Goal: Task Accomplishment & Management: Manage account settings

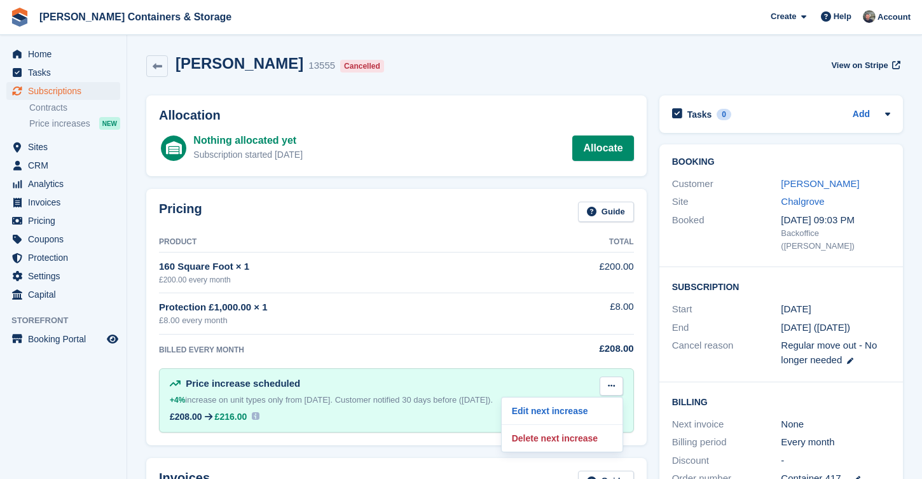
scroll to position [48, 0]
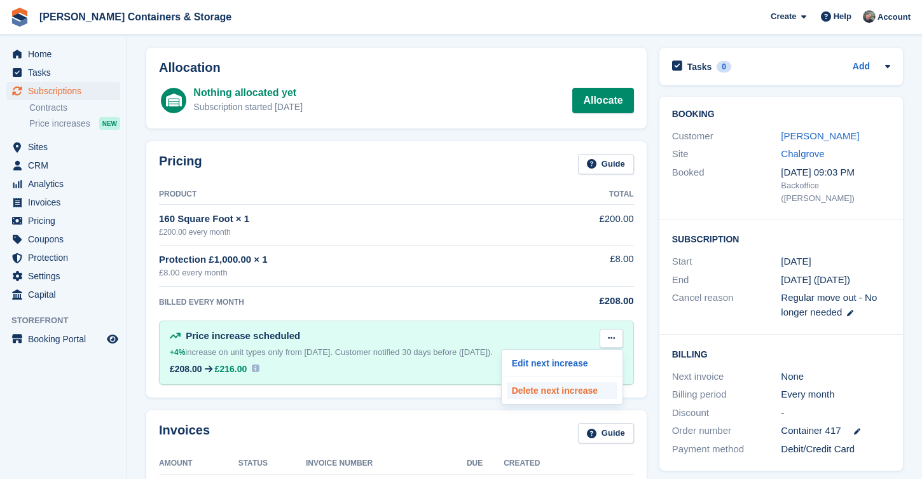
click at [581, 382] on p "Delete next increase" at bounding box center [562, 390] width 111 height 17
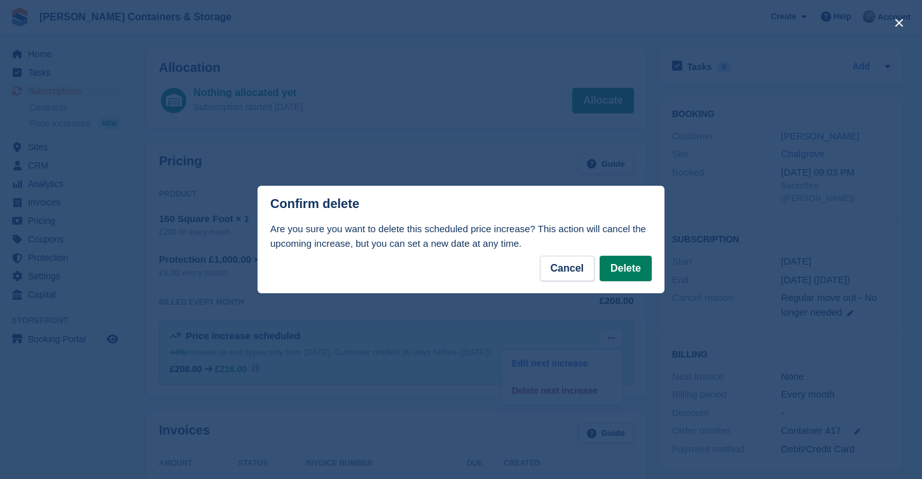
click at [630, 261] on button "Delete" at bounding box center [626, 268] width 52 height 25
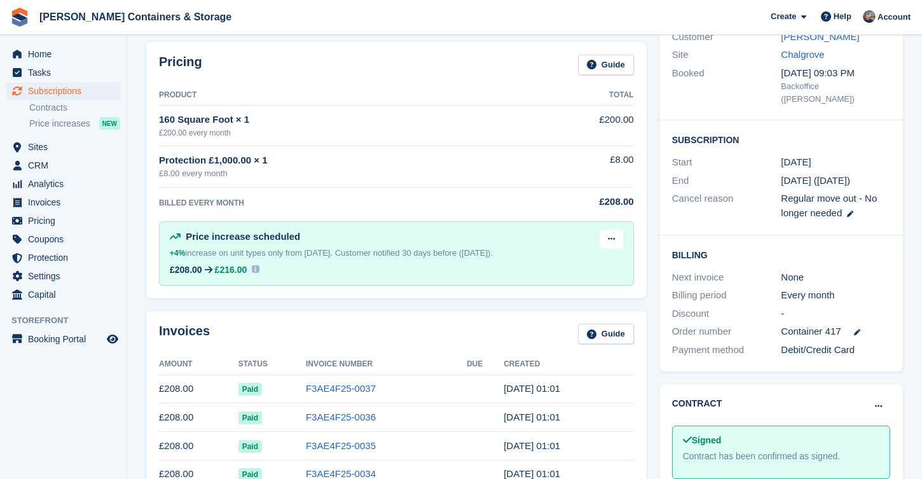
scroll to position [102, 0]
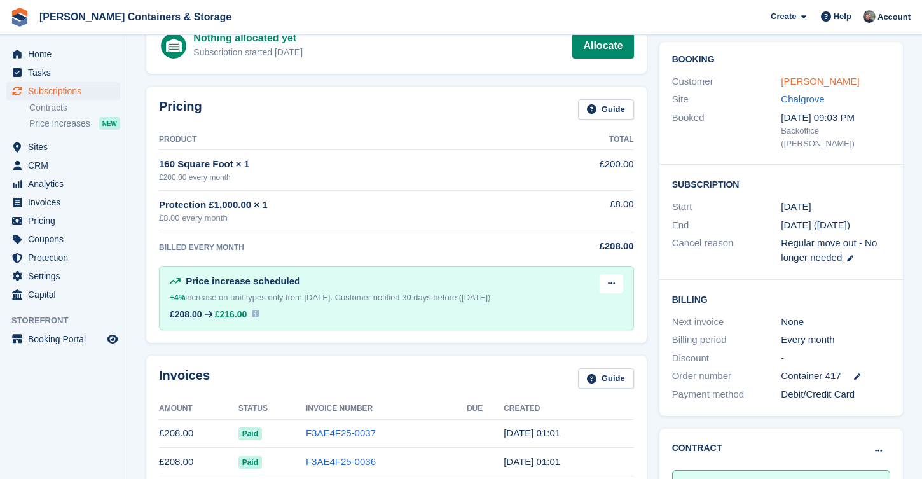
click at [830, 84] on link "Moore, Steven" at bounding box center [820, 81] width 78 height 11
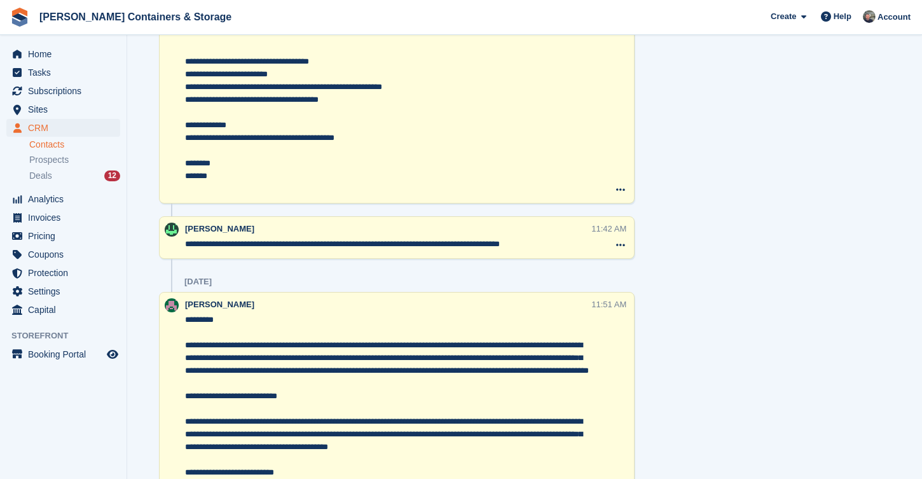
scroll to position [1105, 0]
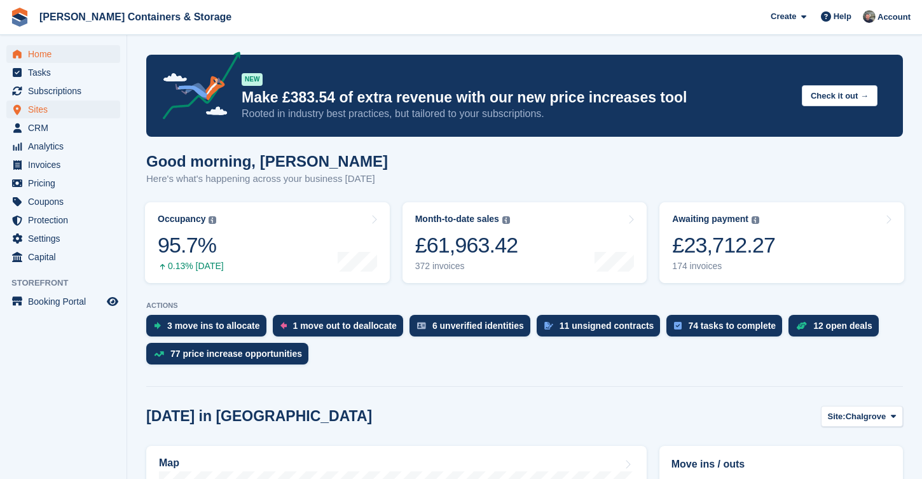
click at [53, 107] on span "Sites" at bounding box center [66, 110] width 76 height 18
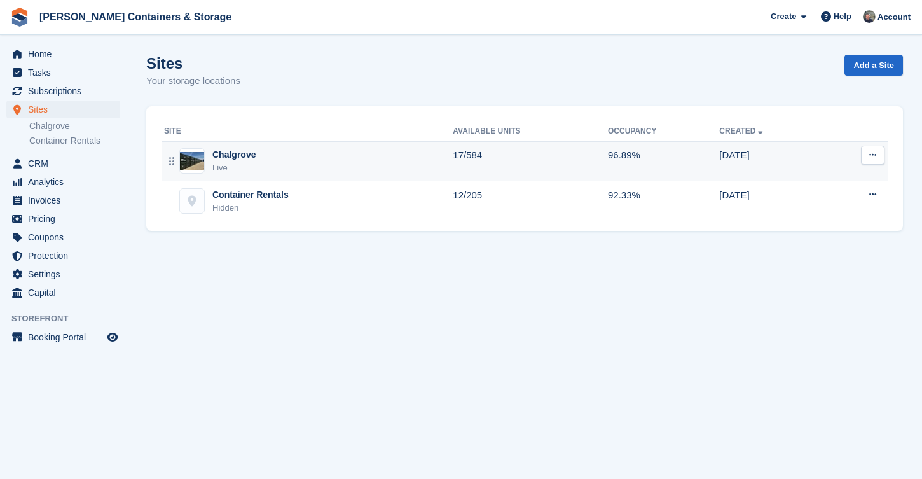
click at [257, 158] on div "Chalgrove Live" at bounding box center [308, 161] width 289 height 26
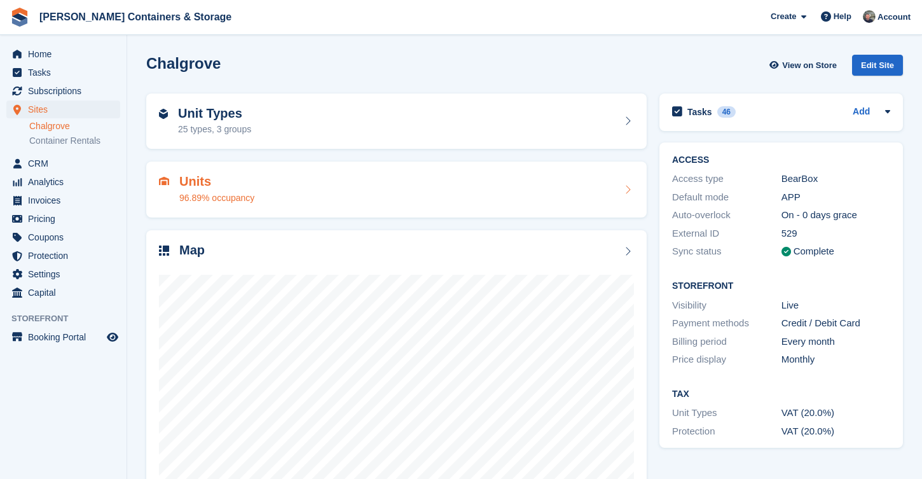
click at [196, 181] on h2 "Units" at bounding box center [216, 181] width 75 height 15
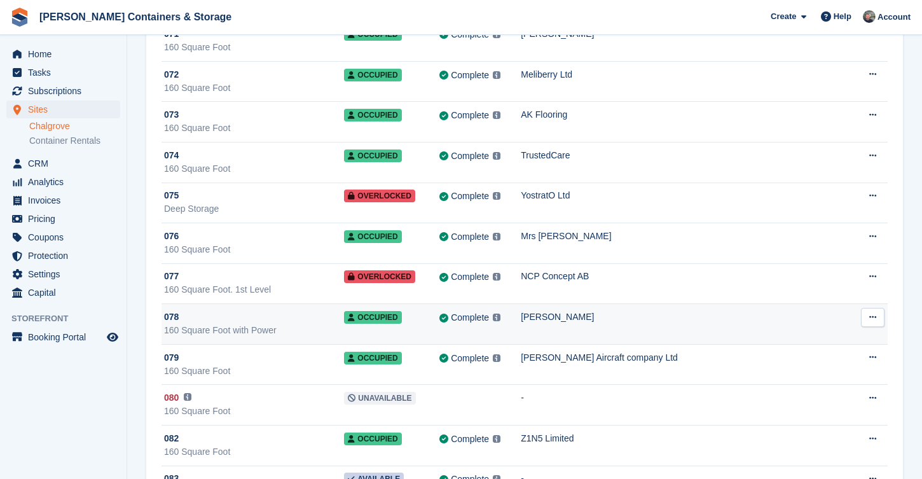
scroll to position [2502, 0]
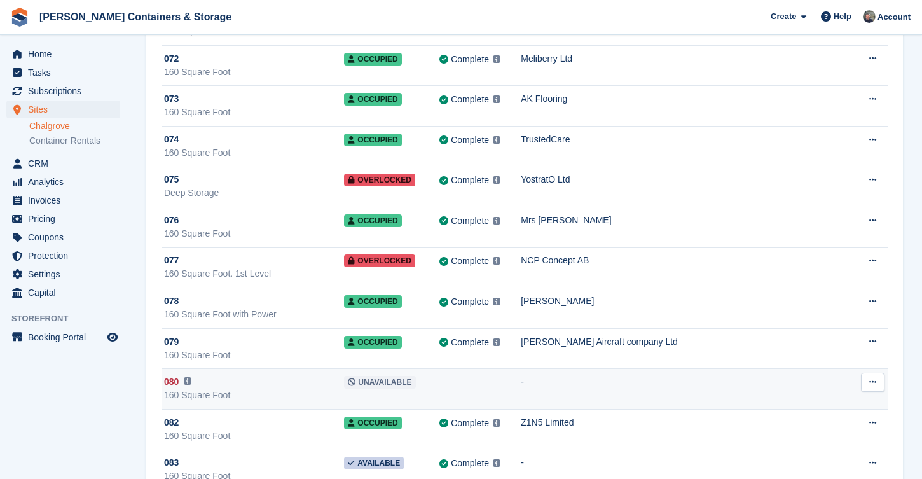
click at [242, 386] on div "080 This unit will not be synced until a BearBox Number has been added." at bounding box center [254, 381] width 180 height 13
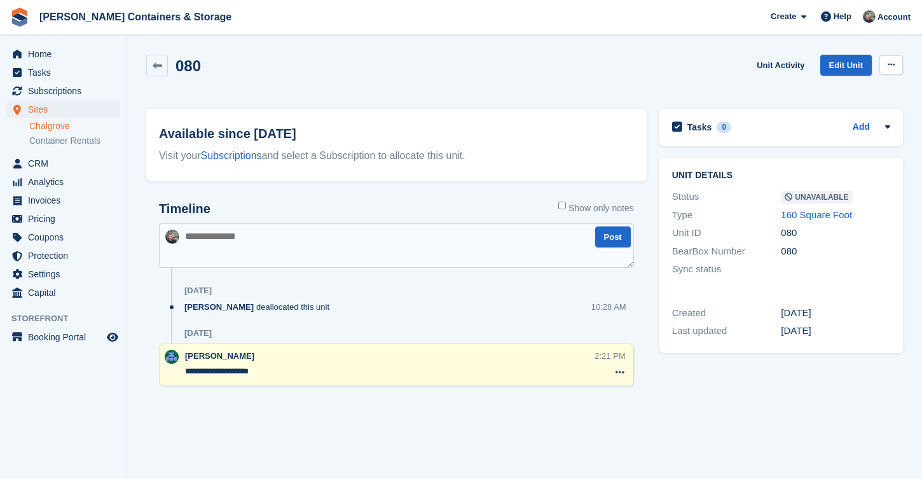
click at [900, 64] on button at bounding box center [892, 64] width 24 height 19
click at [830, 57] on link "Edit Unit" at bounding box center [847, 65] width 52 height 21
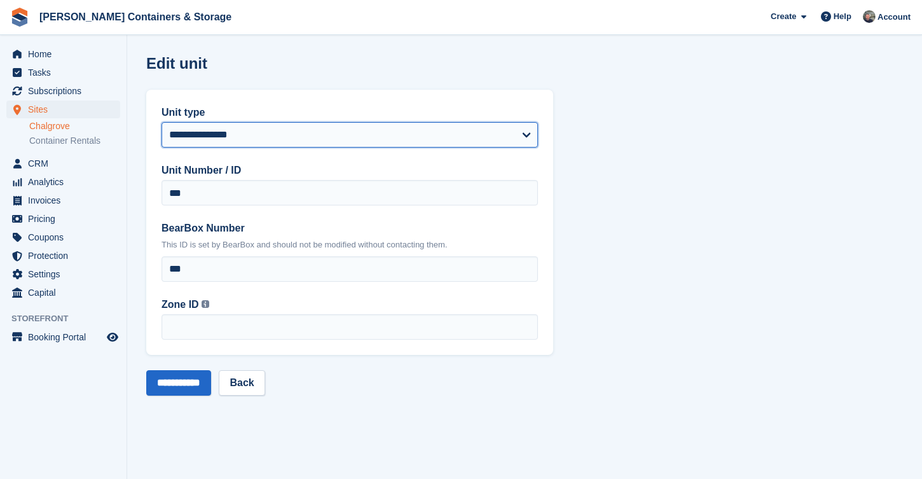
select select "****"
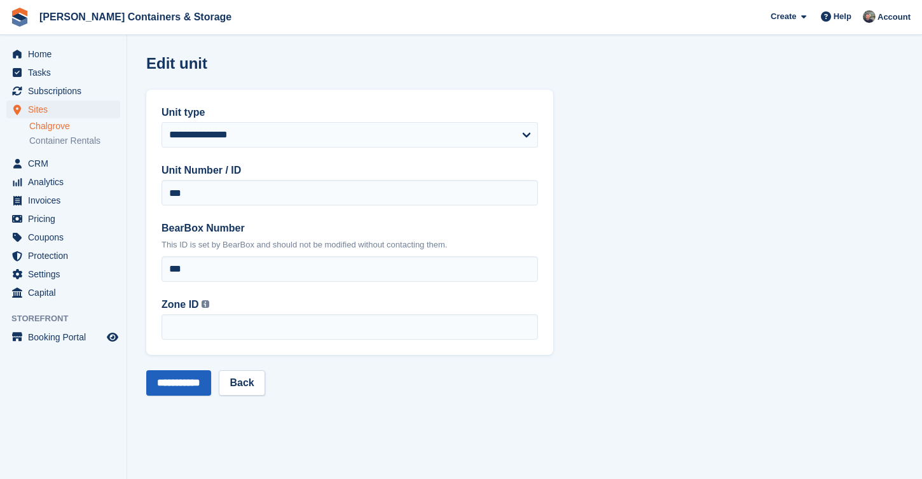
click at [177, 385] on input "**********" at bounding box center [178, 382] width 65 height 25
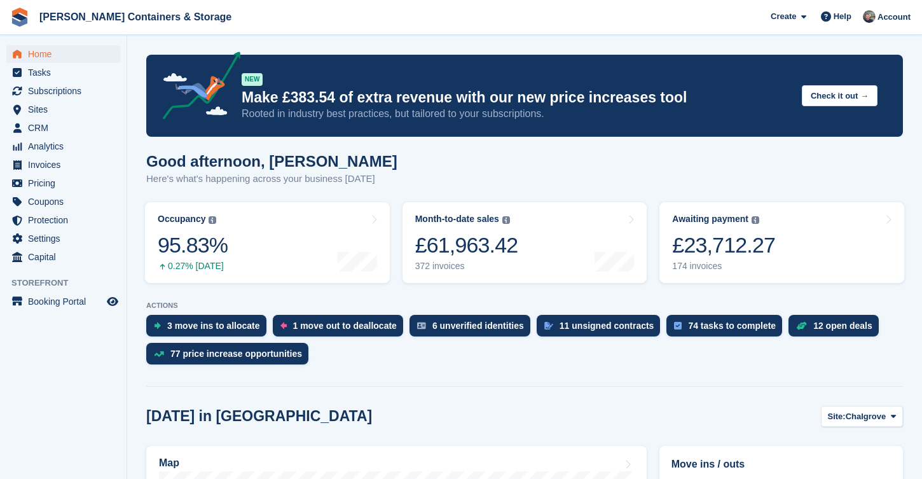
scroll to position [83, 0]
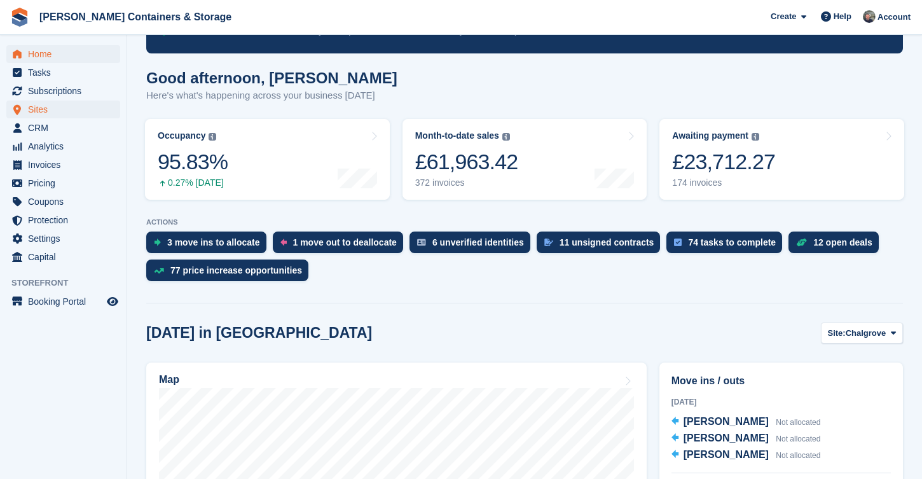
click at [70, 109] on span "Sites" at bounding box center [66, 110] width 76 height 18
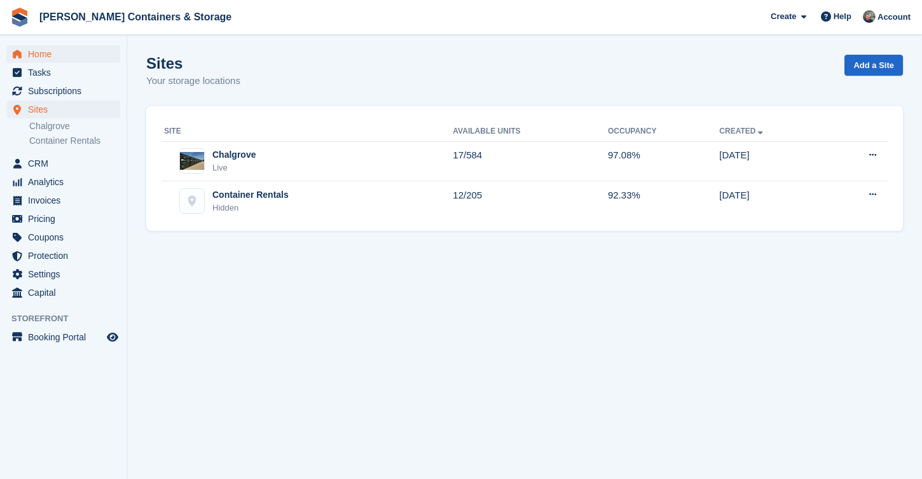
click at [52, 50] on span "Home" at bounding box center [66, 54] width 76 height 18
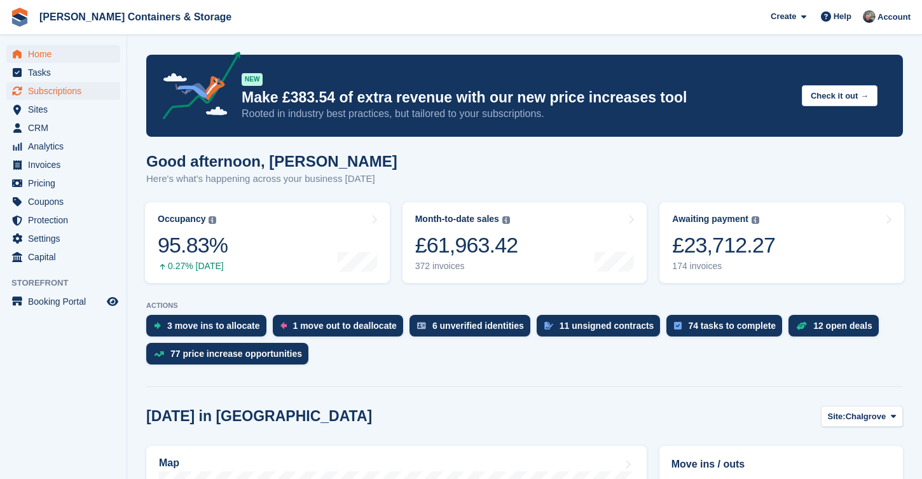
click at [67, 95] on span "Subscriptions" at bounding box center [66, 91] width 76 height 18
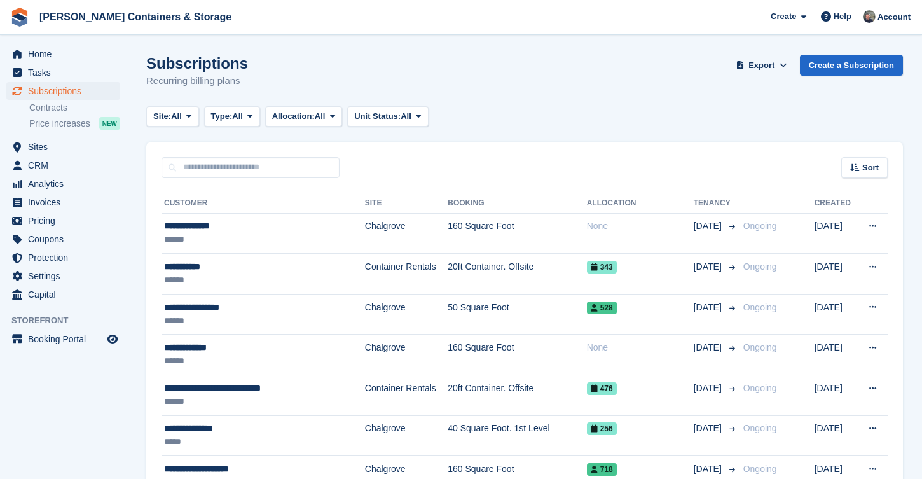
click at [85, 85] on span "Subscriptions" at bounding box center [66, 91] width 76 height 18
click at [48, 58] on span "Home" at bounding box center [66, 54] width 76 height 18
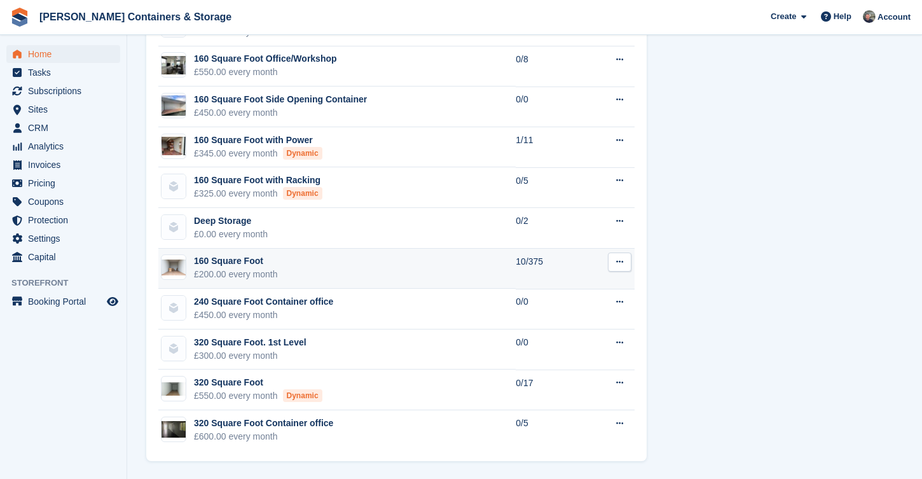
scroll to position [1414, 0]
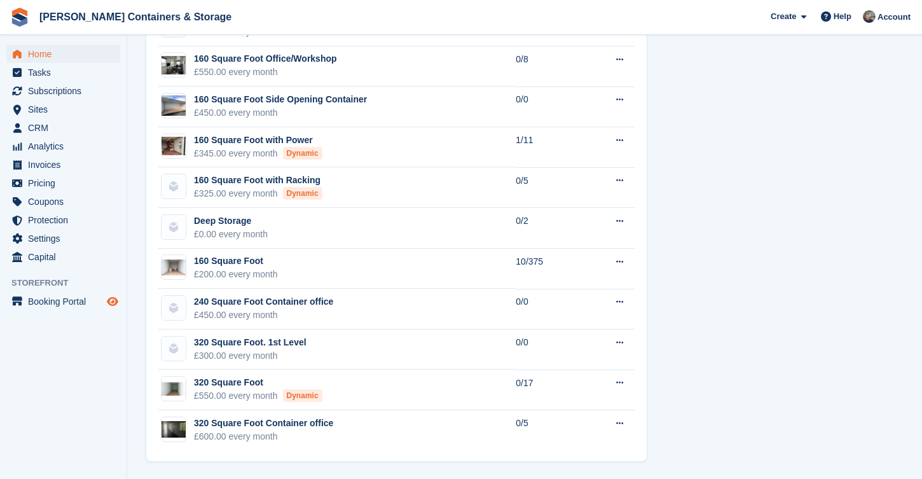
click at [116, 302] on icon "Preview store" at bounding box center [112, 301] width 11 height 10
